Goal: Information Seeking & Learning: Learn about a topic

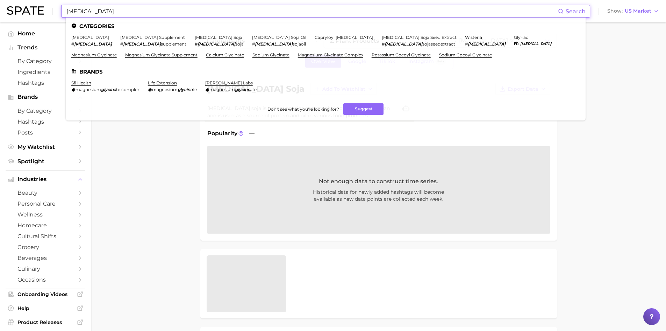
click at [83, 12] on input "[MEDICAL_DATA]" at bounding box center [312, 11] width 493 height 12
drag, startPoint x: 97, startPoint y: 13, endPoint x: 56, endPoint y: 4, distance: 41.7
click at [56, 4] on div "Glycine Search Categories glycine # glycine glycine supplement # glycine supple…" at bounding box center [333, 11] width 653 height 22
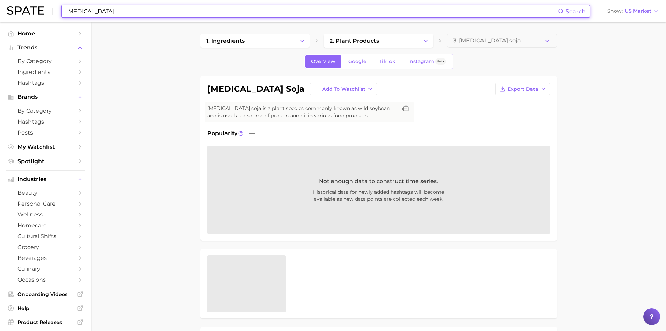
paste input "Diheptyl Succinat"
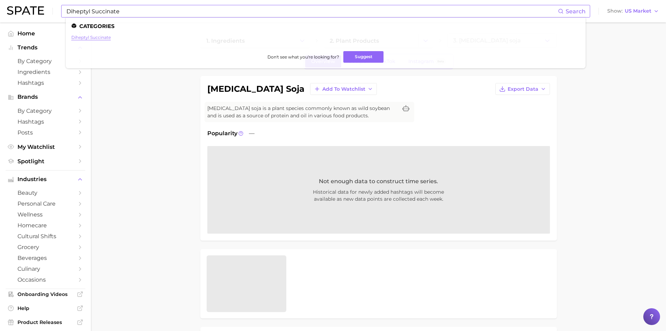
click at [85, 37] on link "diheptyl succinate" at bounding box center [91, 37] width 40 height 5
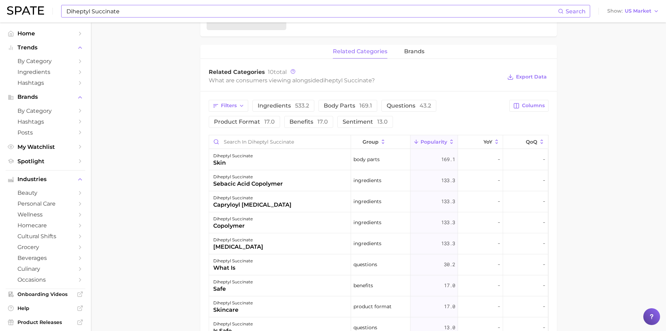
scroll to position [280, 0]
click at [227, 163] on div "skin" at bounding box center [233, 164] width 40 height 8
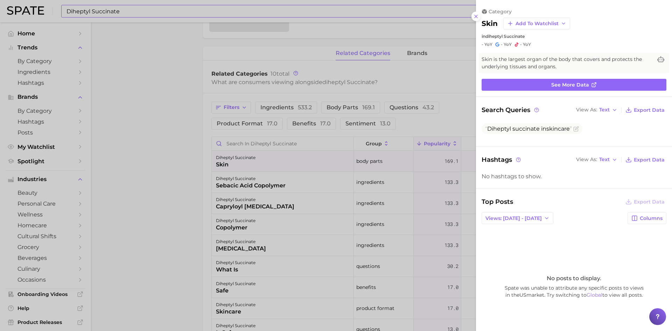
click at [227, 186] on div at bounding box center [336, 165] width 672 height 331
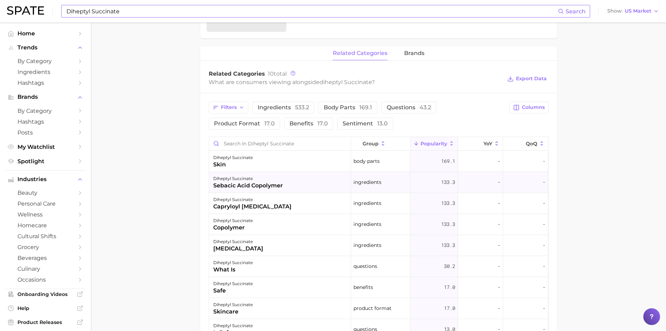
click at [227, 186] on div "sebacic acid copolymer" at bounding box center [248, 185] width 70 height 8
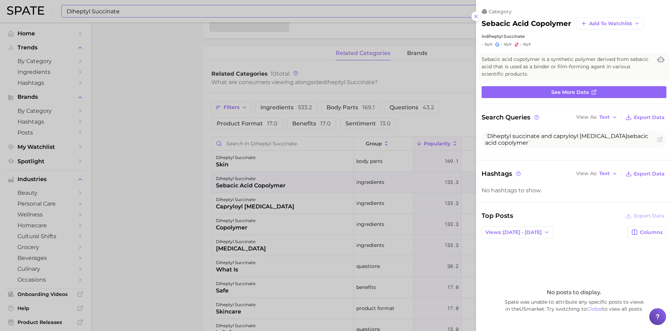
click at [229, 201] on div at bounding box center [336, 165] width 672 height 331
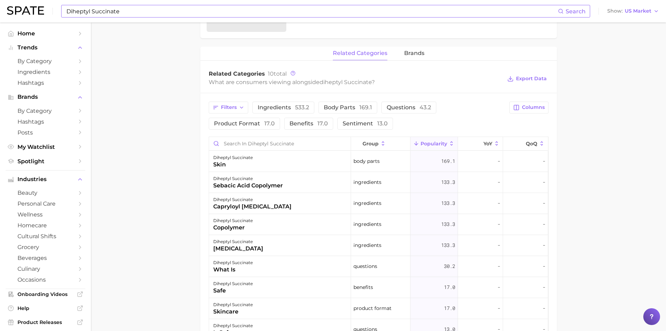
click at [229, 201] on div "diheptyl succinate" at bounding box center [252, 199] width 78 height 8
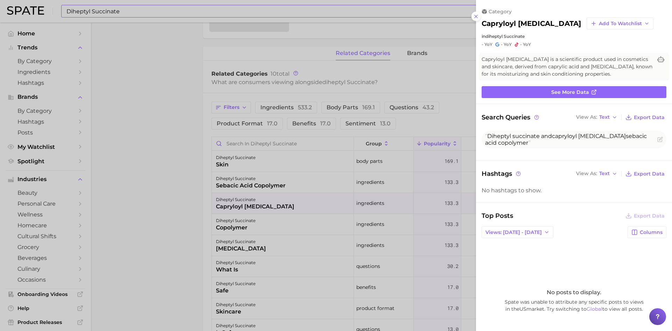
click at [232, 266] on div at bounding box center [336, 165] width 672 height 331
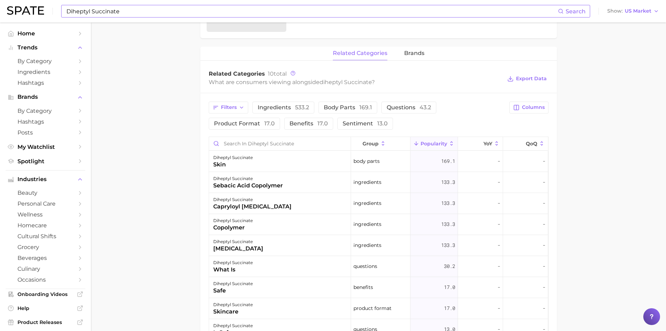
click at [232, 266] on div "what is" at bounding box center [233, 269] width 40 height 8
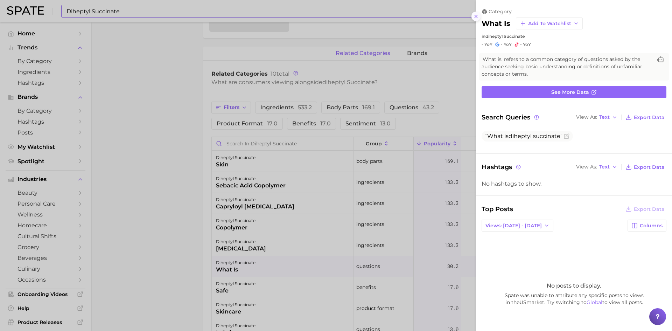
click at [477, 13] on button at bounding box center [475, 16] width 9 height 9
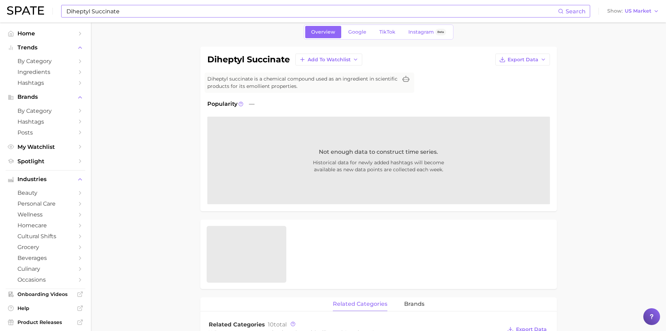
scroll to position [0, 0]
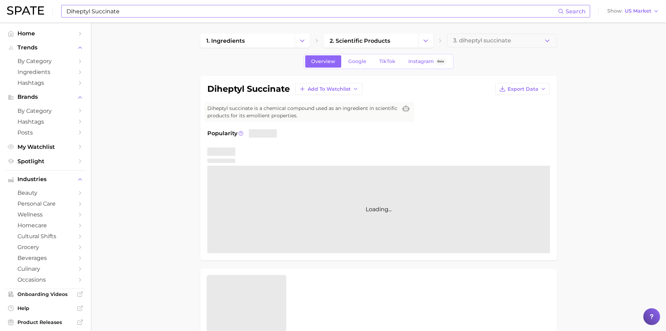
click at [111, 14] on input "Diheptyl Succinate" at bounding box center [312, 11] width 493 height 12
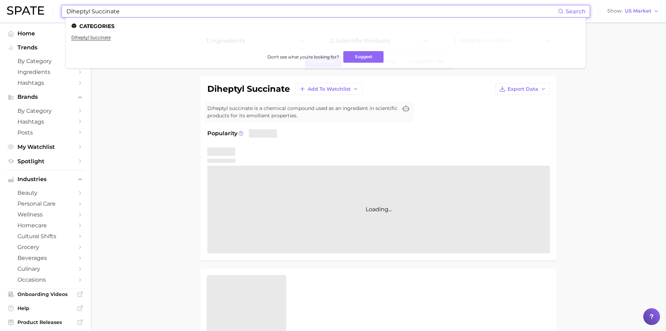
drag, startPoint x: 127, startPoint y: 11, endPoint x: 45, endPoint y: 0, distance: 82.6
click at [45, 0] on html "Diheptyl Succinate Search Categories diheptyl succinate Don't see what you're l…" at bounding box center [333, 165] width 666 height 331
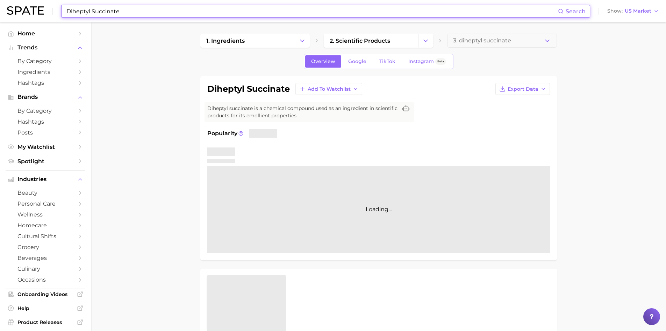
paste input "Hexyl Cinnamal"
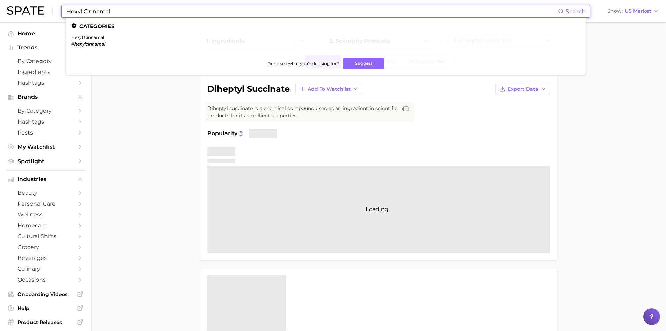
click at [85, 42] on em "hexylcinnamal" at bounding box center [89, 43] width 31 height 5
click at [84, 38] on link "hexyl cinnamal" at bounding box center [87, 37] width 33 height 5
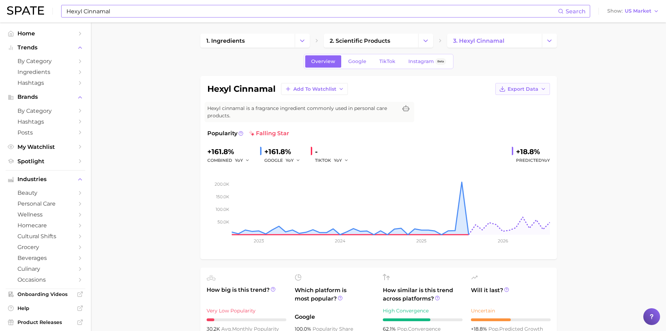
click at [531, 91] on span "Export Data" at bounding box center [523, 89] width 31 height 6
click at [519, 112] on span "Time Series Image" at bounding box center [508, 115] width 47 height 6
drag, startPoint x: 210, startPoint y: 152, endPoint x: 230, endPoint y: 152, distance: 19.6
click at [230, 152] on div "+161.8%" at bounding box center [230, 151] width 47 height 11
copy div "161.8"
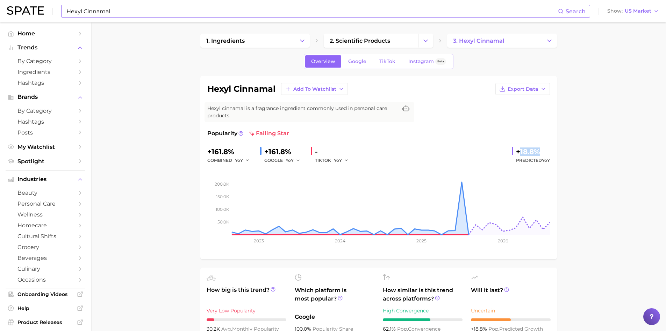
drag, startPoint x: 520, startPoint y: 149, endPoint x: 539, endPoint y: 155, distance: 19.9
click at [539, 155] on div "+18.8%" at bounding box center [533, 151] width 34 height 11
copy div "18.8%"
drag, startPoint x: 209, startPoint y: 89, endPoint x: 277, endPoint y: 89, distance: 68.6
click at [277, 89] on div "hexyl cinnamal Add to Watchlist Export Data" at bounding box center [378, 89] width 343 height 12
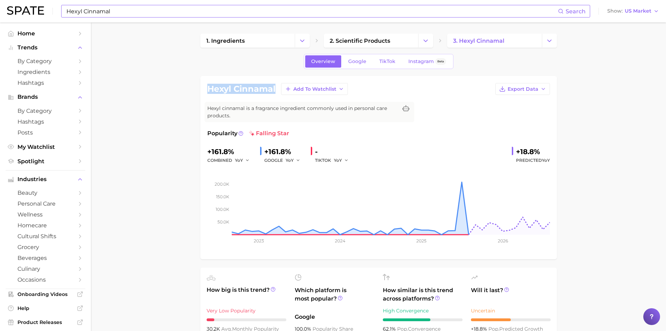
copy h1 "hexyl cinnamal"
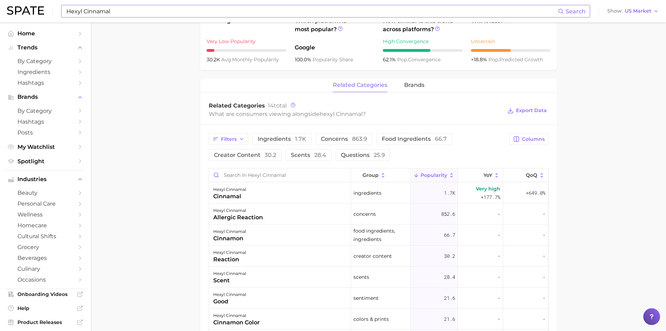
scroll to position [280, 0]
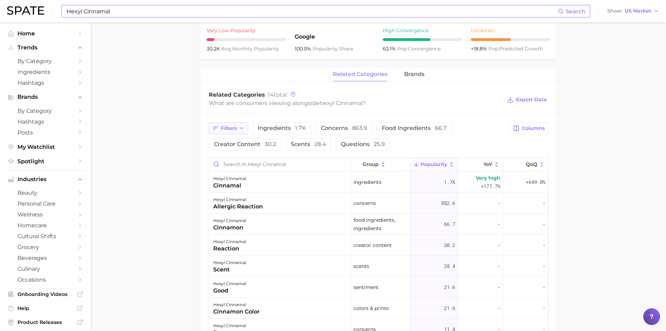
click at [242, 128] on polyline "button" at bounding box center [241, 127] width 3 height 1
click at [146, 190] on main "1. ingredients 2. scientific products 3. hexyl cinnamal Overview Google TikTok …" at bounding box center [379, 125] width 576 height 767
click at [225, 186] on div "cinnamal" at bounding box center [229, 185] width 33 height 8
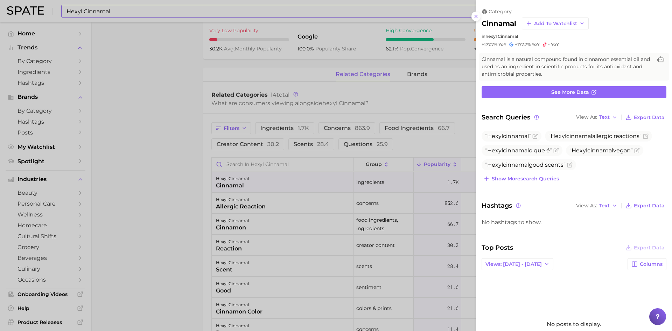
click at [172, 77] on div at bounding box center [336, 165] width 672 height 331
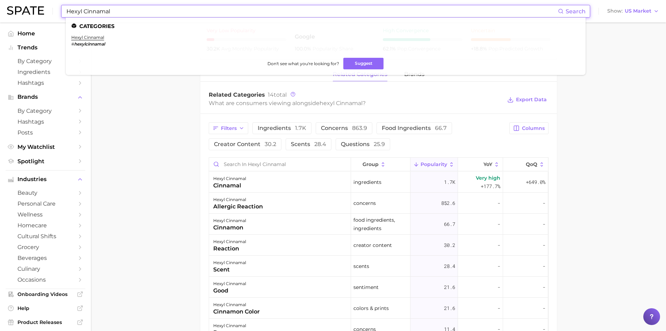
drag, startPoint x: 95, startPoint y: 10, endPoint x: 54, endPoint y: 5, distance: 41.4
click at [54, 5] on div "Hexyl Cinnamal Search Categories hexyl cinnamal # hexylcinnamal Don't see what …" at bounding box center [333, 11] width 653 height 22
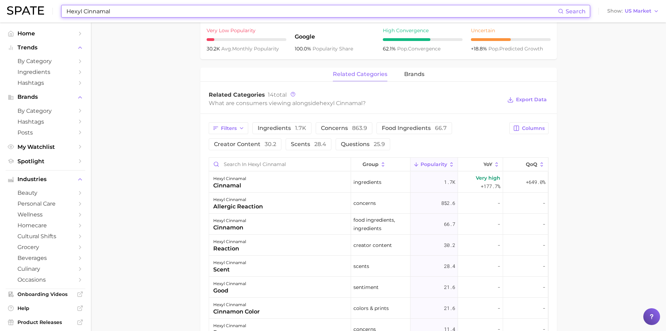
paste input "Isododecane"
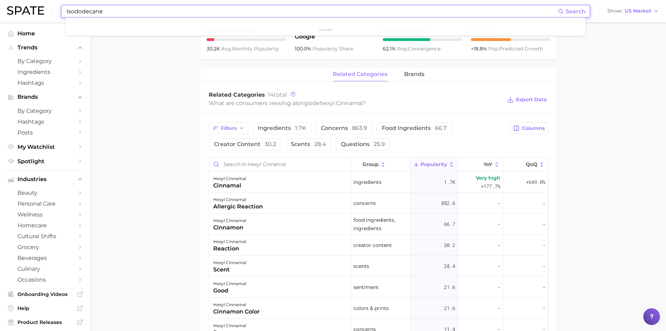
type input "Isododecane"
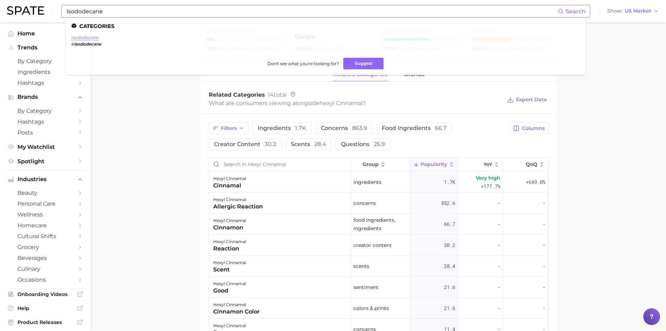
click at [88, 40] on link "isododecane" at bounding box center [84, 37] width 27 height 5
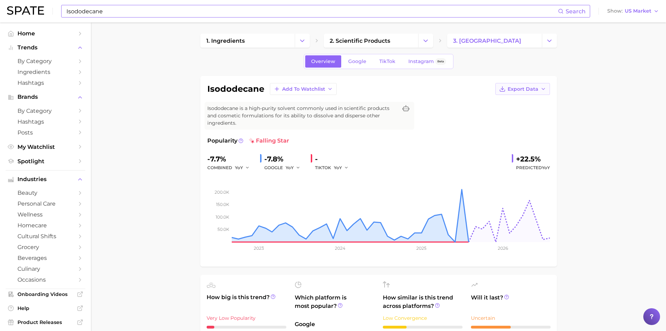
click at [527, 90] on span "Export Data" at bounding box center [523, 89] width 31 height 6
click at [516, 115] on span "Time Series Image" at bounding box center [508, 115] width 47 height 6
drag, startPoint x: 211, startPoint y: 160, endPoint x: 224, endPoint y: 159, distance: 12.6
click at [224, 159] on div "-7.7%" at bounding box center [230, 158] width 47 height 11
drag, startPoint x: 519, startPoint y: 160, endPoint x: 541, endPoint y: 159, distance: 22.1
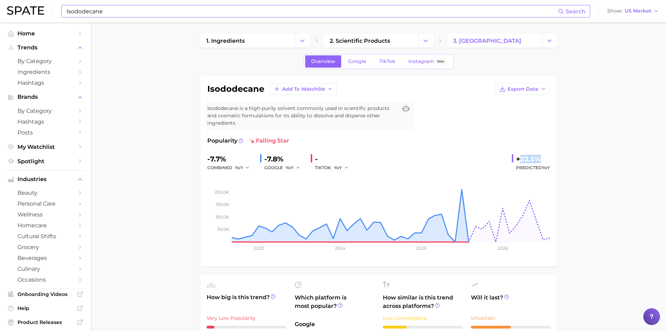
click at [541, 159] on div "+22.5%" at bounding box center [533, 158] width 34 height 11
copy div "22.5%"
click at [227, 87] on h1 "isododecane" at bounding box center [235, 89] width 57 height 8
copy h1 "isododecane"
